Goal: Information Seeking & Learning: Learn about a topic

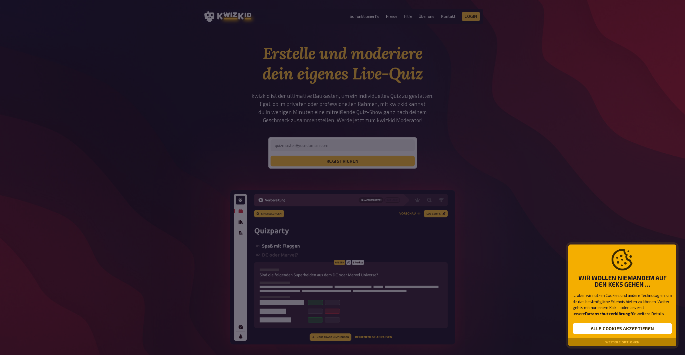
click at [510, 82] on div at bounding box center [342, 177] width 685 height 355
click at [390, 16] on div at bounding box center [342, 177] width 685 height 355
click at [626, 324] on button "Alle Cookies akzeptieren" at bounding box center [622, 328] width 99 height 11
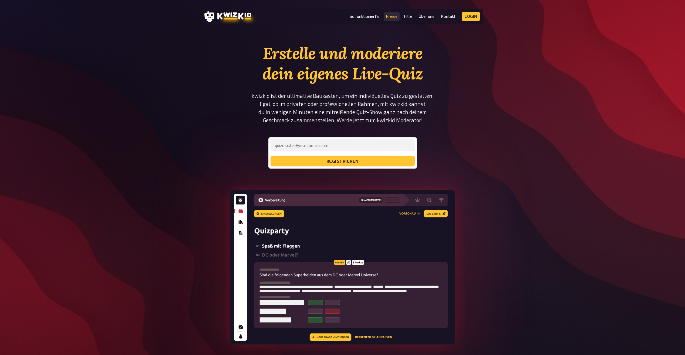
click at [390, 18] on link "Preise" at bounding box center [392, 16] width 12 height 5
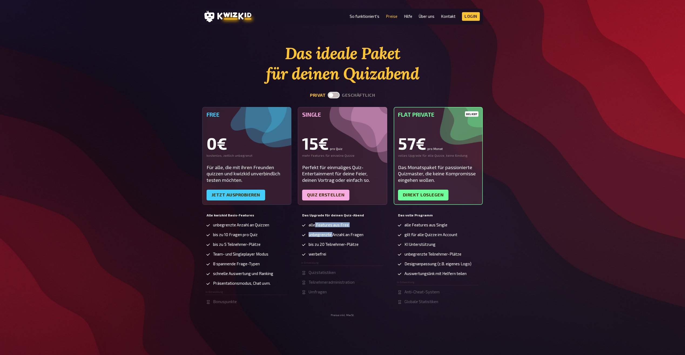
drag, startPoint x: 315, startPoint y: 225, endPoint x: 334, endPoint y: 234, distance: 21.0
click at [334, 234] on ul "alle Features aus Free unbegrenzte Anzahl an Fragen bis zu 20 Teilnehmer-Plätze…" at bounding box center [342, 259] width 82 height 72
drag, startPoint x: 334, startPoint y: 234, endPoint x: 334, endPoint y: 239, distance: 4.9
click at [334, 235] on span "unbegrenzte Anzahl an Fragen" at bounding box center [336, 234] width 55 height 5
drag, startPoint x: 310, startPoint y: 244, endPoint x: 340, endPoint y: 244, distance: 30.2
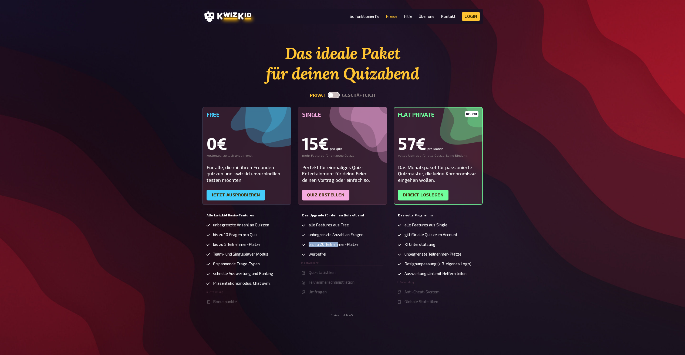
click at [340, 244] on span "bis zu 20 Teilnehmer-Plätze" at bounding box center [334, 244] width 50 height 5
